Goal: Information Seeking & Learning: Learn about a topic

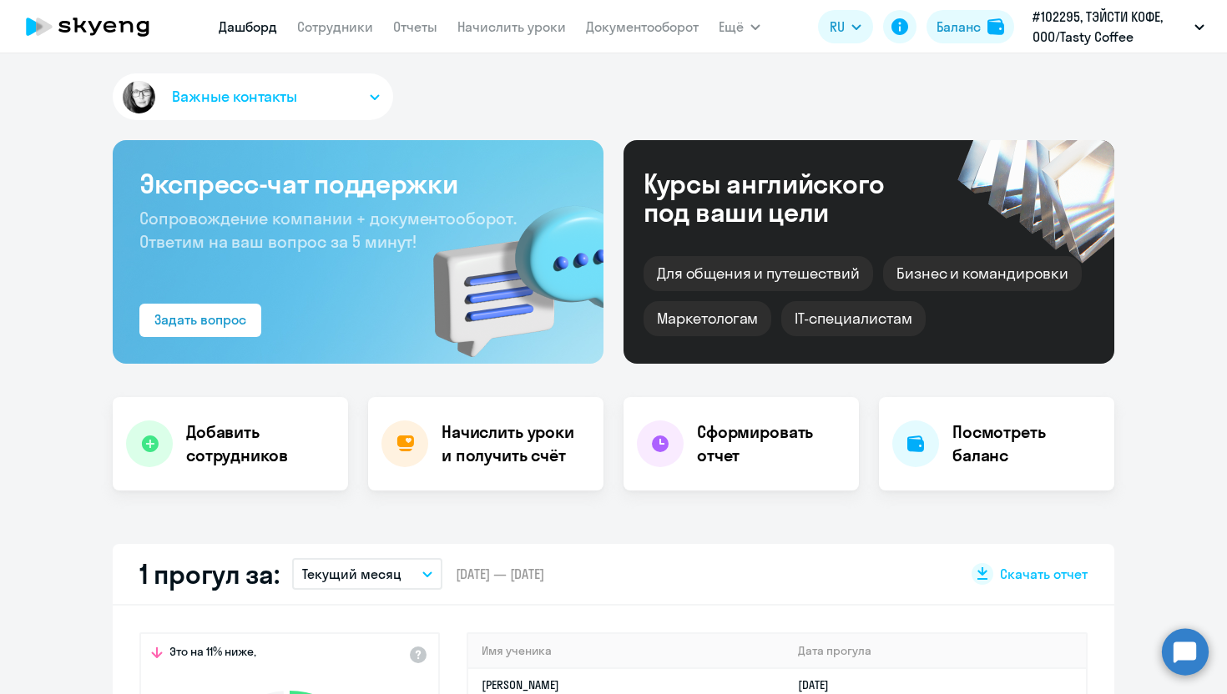
click at [339, 38] on nav "[PERSON_NAME] Отчеты Начислить уроки Документооборот" at bounding box center [459, 26] width 480 height 33
click at [333, 33] on link "Сотрудники" at bounding box center [335, 26] width 76 height 17
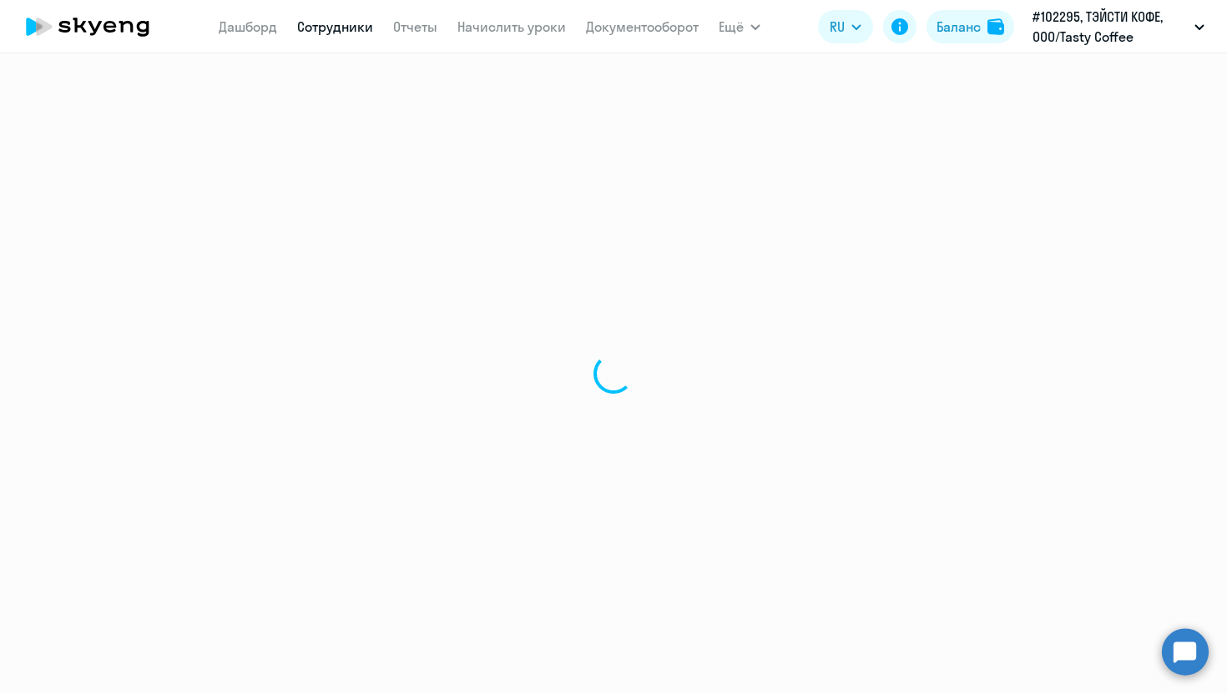
select select "30"
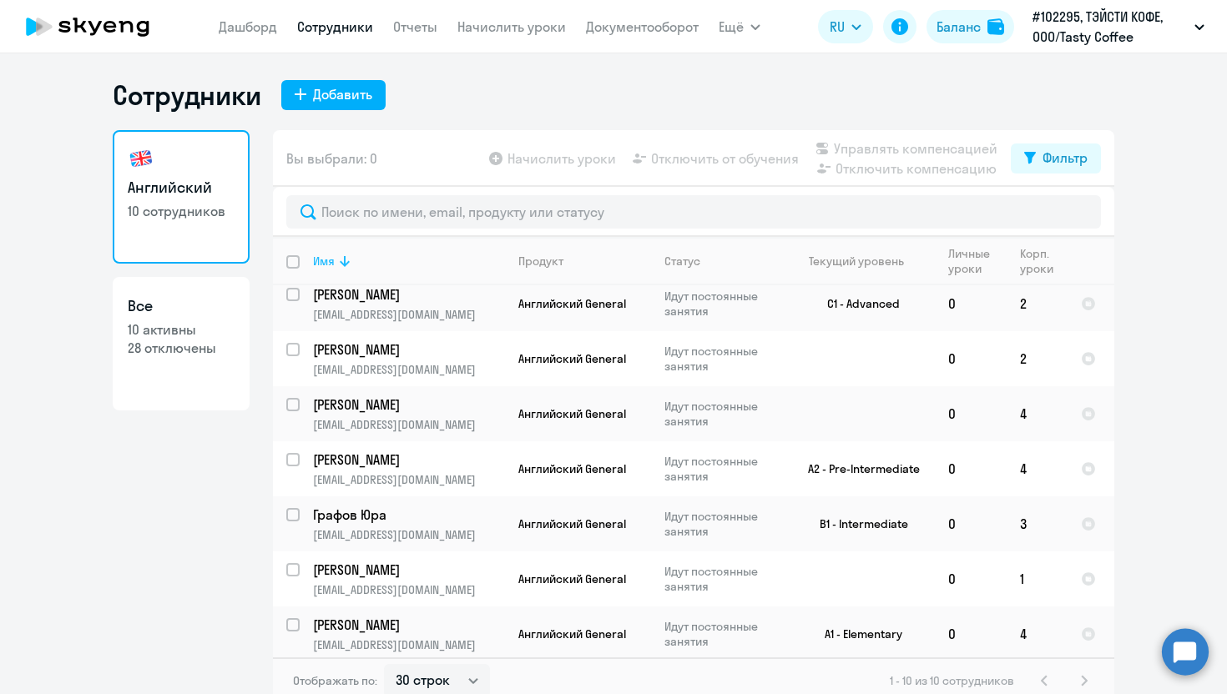
scroll to position [173, 0]
click at [559, 368] on td "Английский General" at bounding box center [578, 360] width 146 height 55
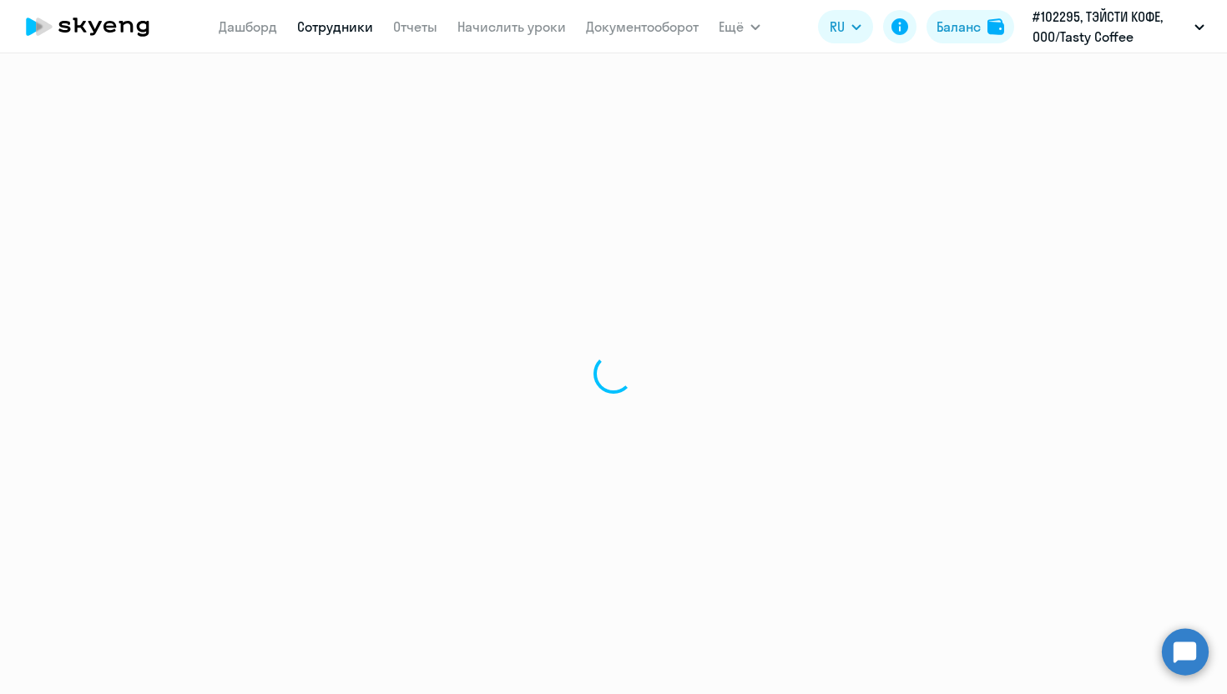
select select "english"
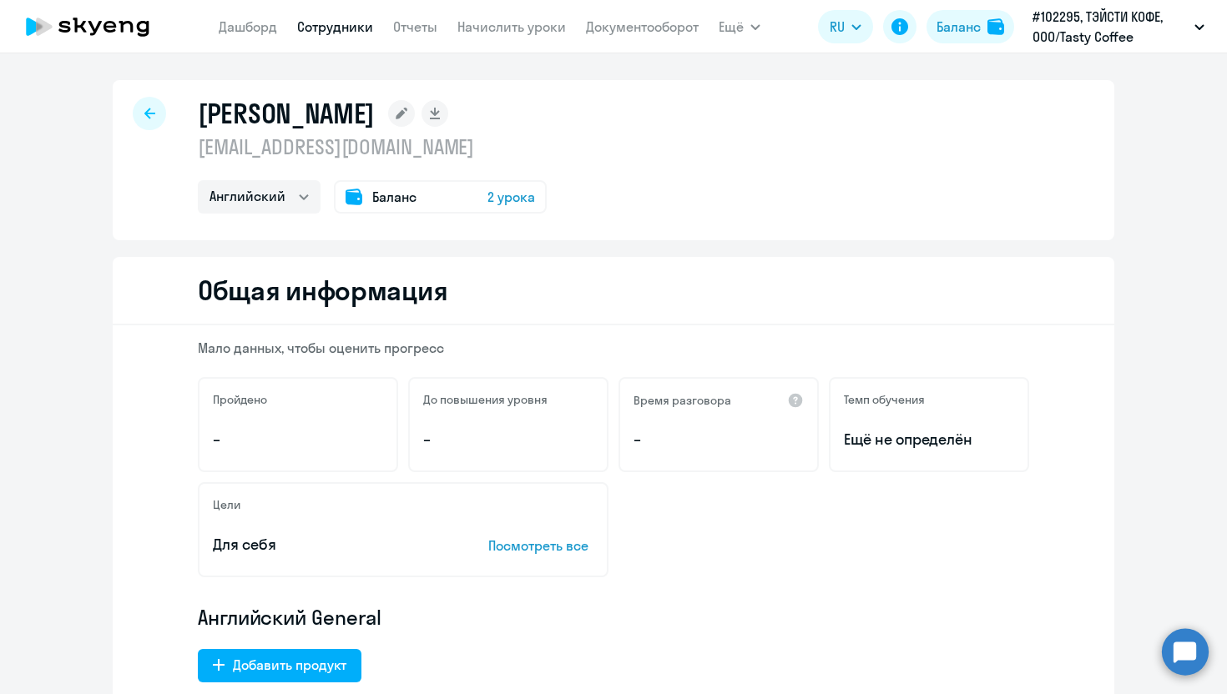
click at [153, 111] on icon at bounding box center [149, 114] width 11 height 12
select select "30"
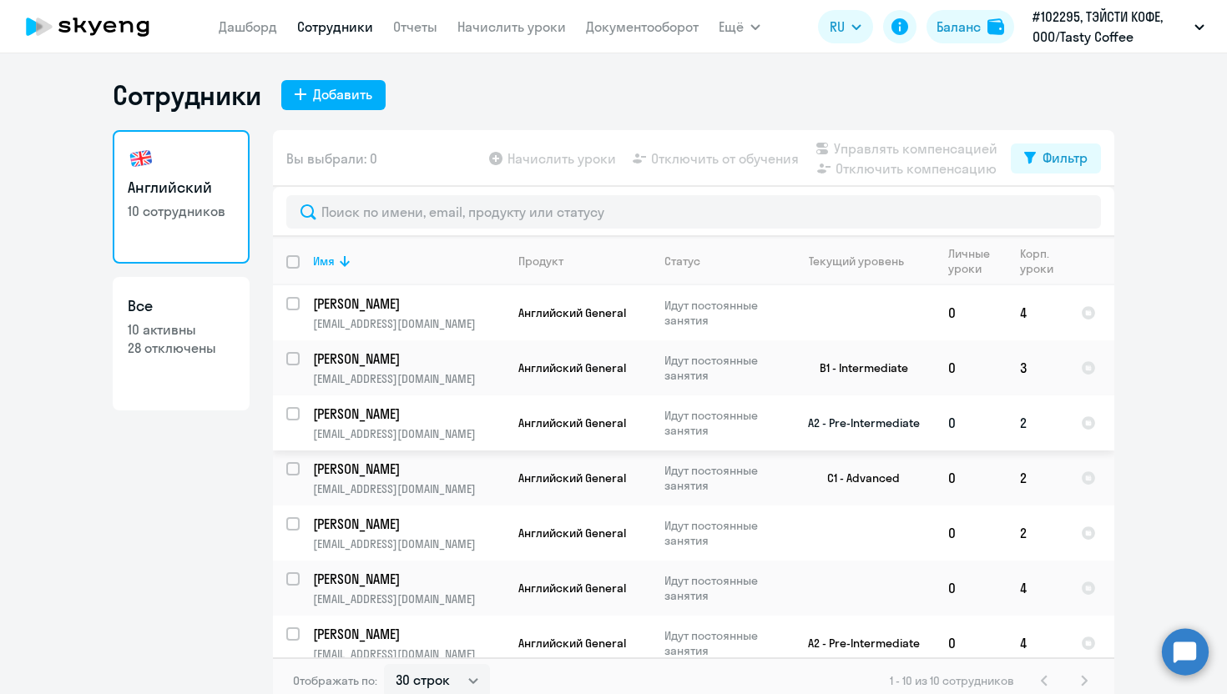
click at [773, 422] on p "Идут постоянные занятия" at bounding box center [721, 423] width 114 height 30
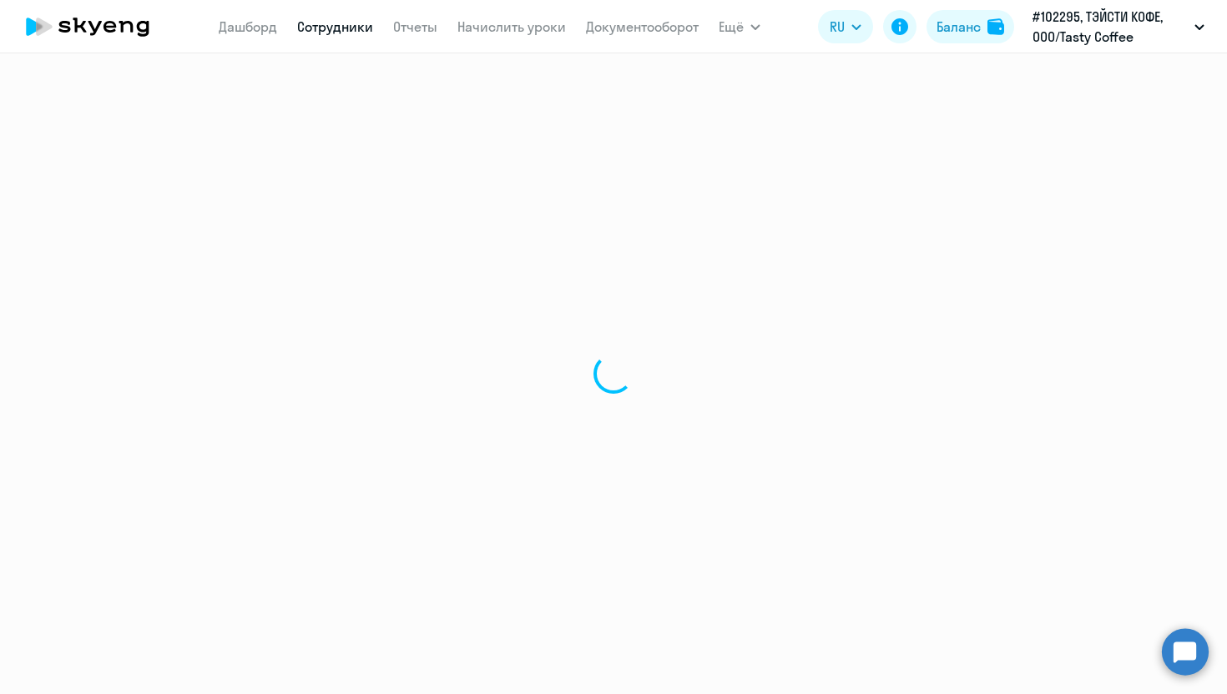
select select "english"
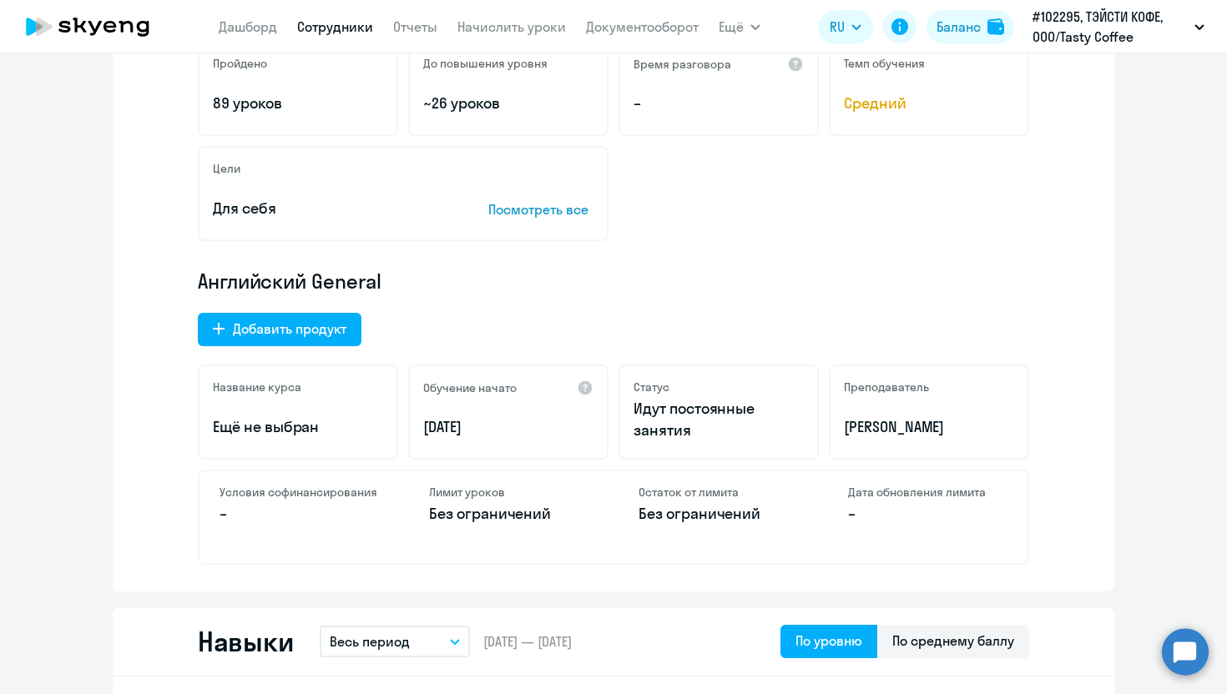
scroll to position [378, 0]
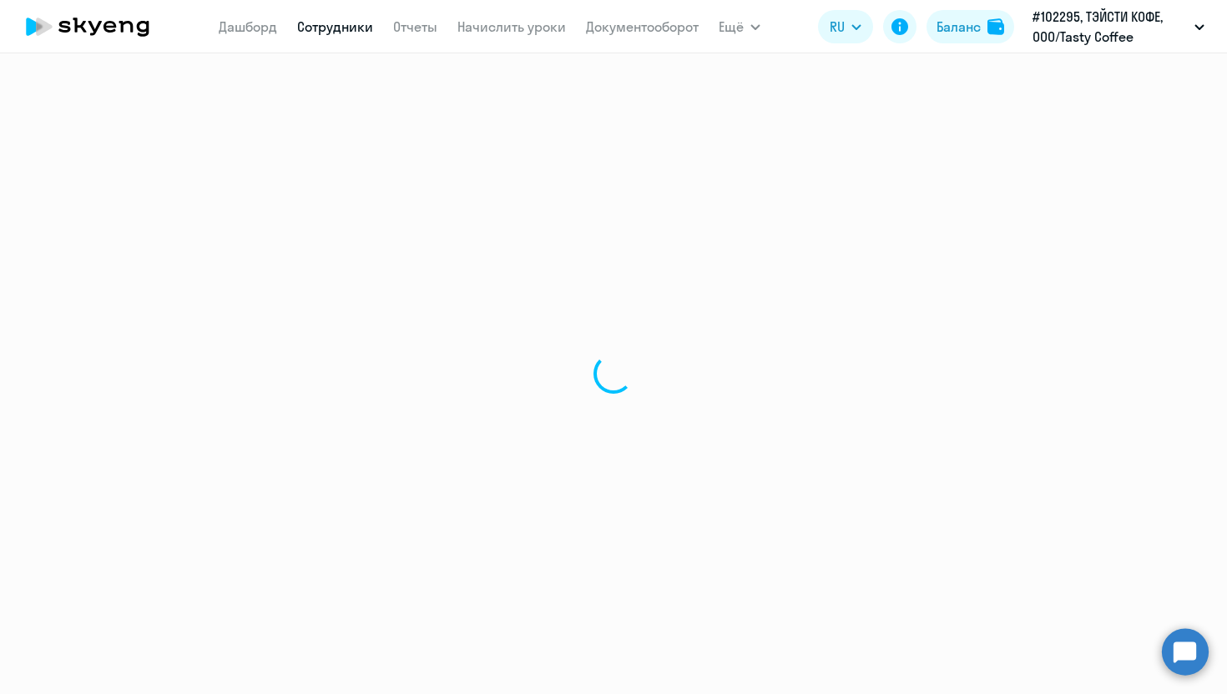
select select "30"
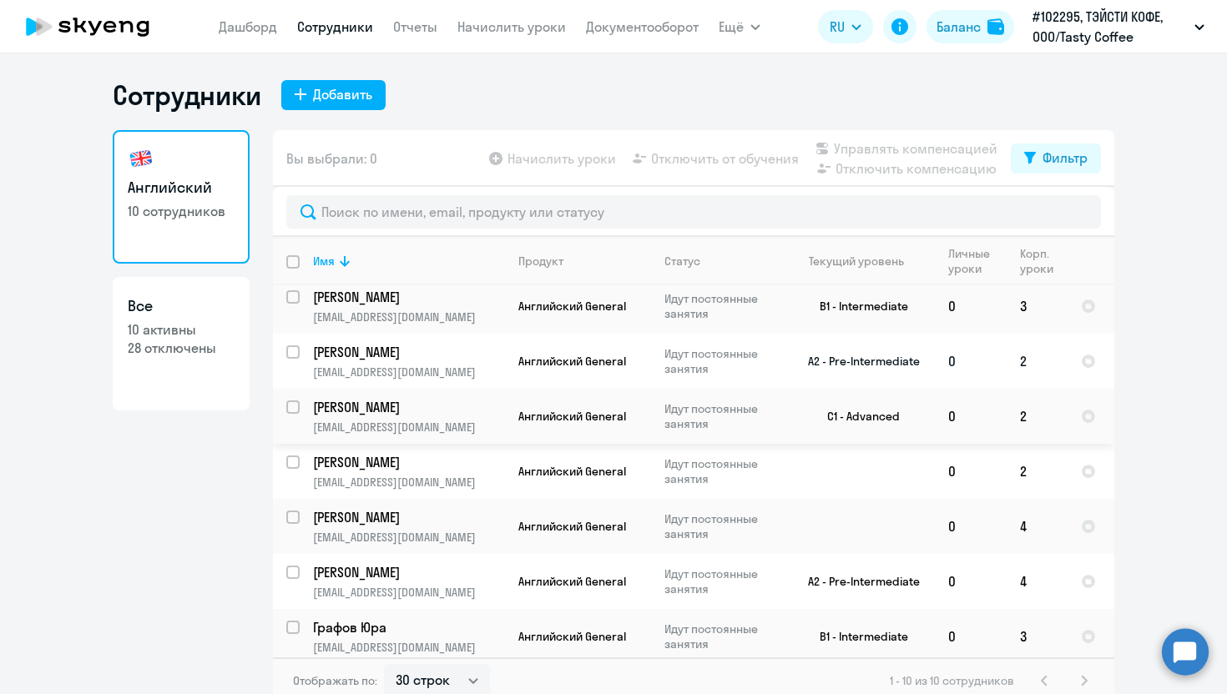
scroll to position [174, 0]
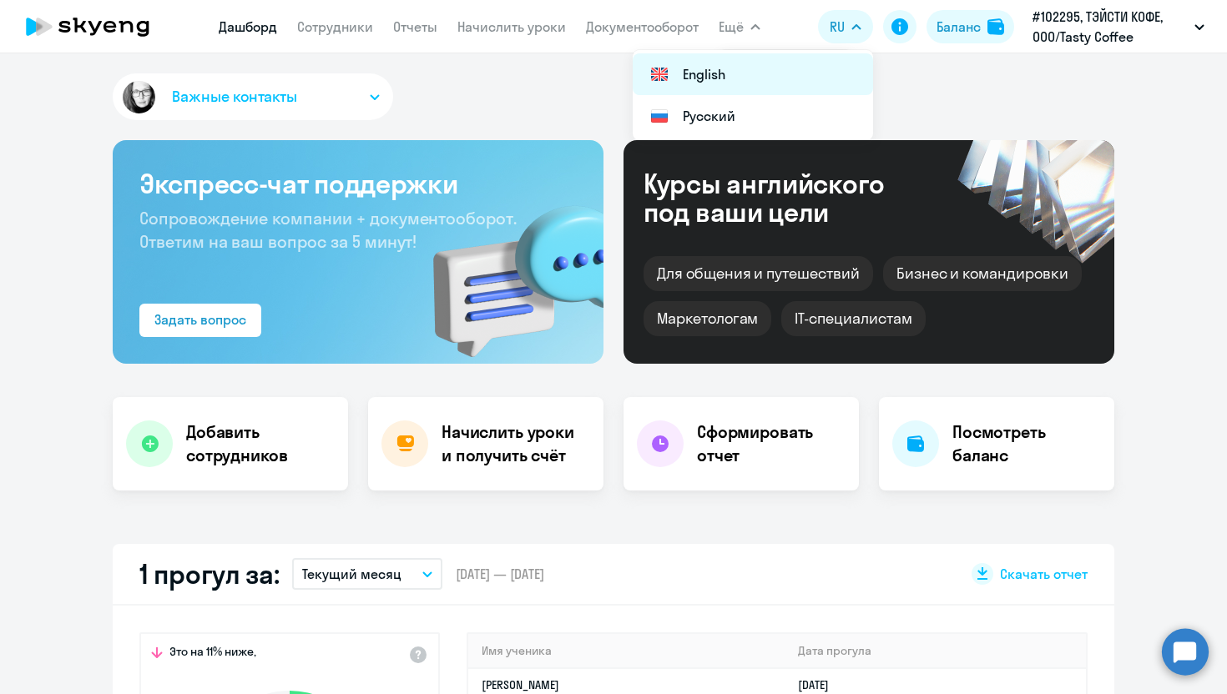
select select "30"
